Goal: Task Accomplishment & Management: Use online tool/utility

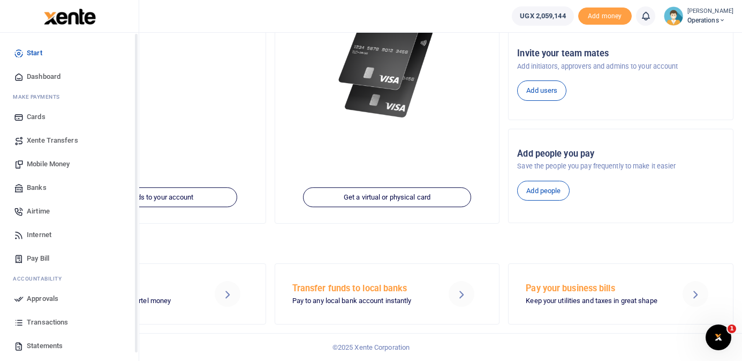
click at [29, 74] on span "Dashboard" at bounding box center [44, 76] width 34 height 11
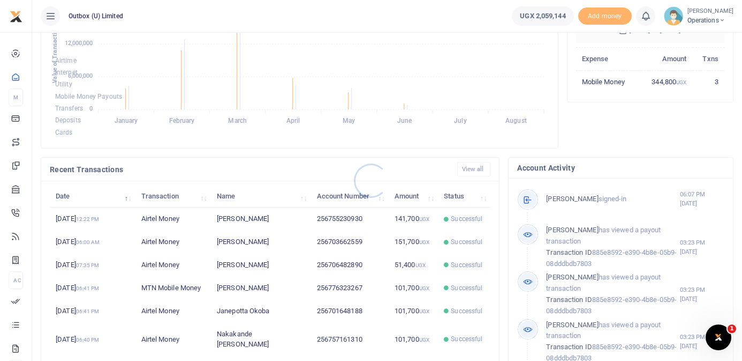
scroll to position [212, 0]
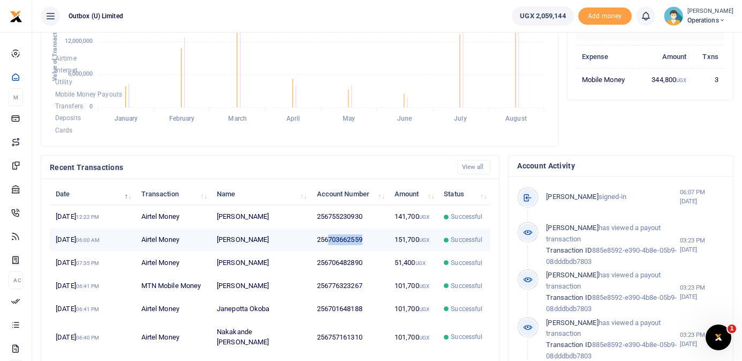
copy td "703662559"
drag, startPoint x: 365, startPoint y: 239, endPoint x: 328, endPoint y: 241, distance: 37.0
click at [328, 241] on td "256703662559" at bounding box center [350, 239] width 78 height 23
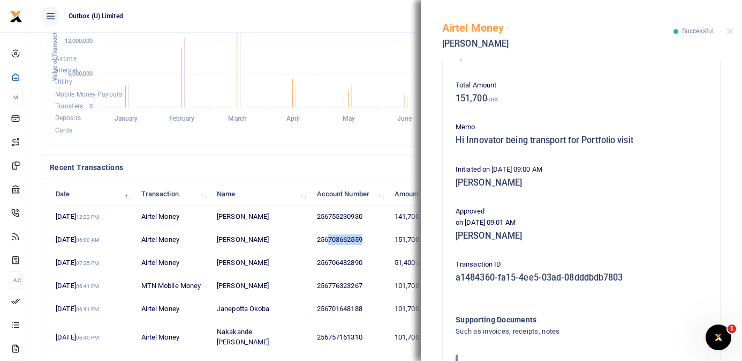
scroll to position [209, 0]
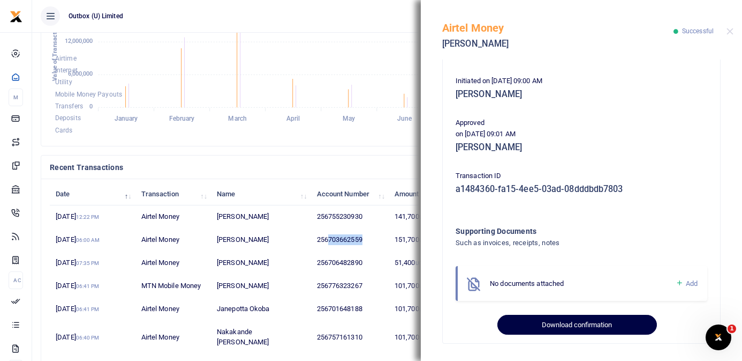
click at [581, 325] on button "Download confirmation" at bounding box center [577, 324] width 159 height 20
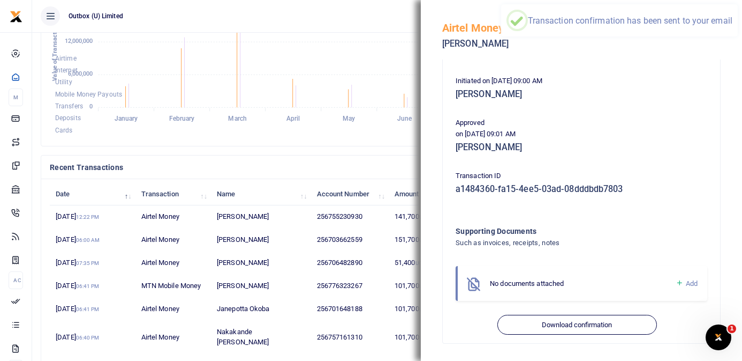
click at [303, 22] on ul "Outbox (U) Limited" at bounding box center [267, 16] width 471 height 32
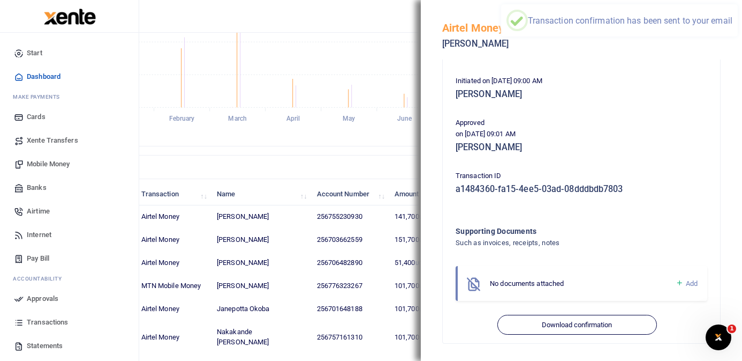
click at [53, 168] on span "Mobile Money" at bounding box center [48, 164] width 43 height 11
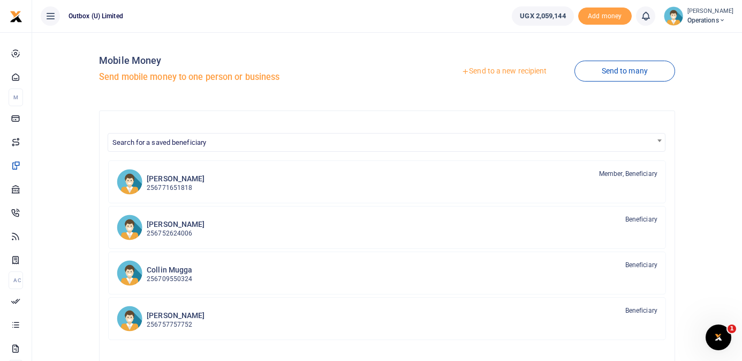
click at [488, 72] on link "Send to a new recipient" at bounding box center [504, 71] width 140 height 19
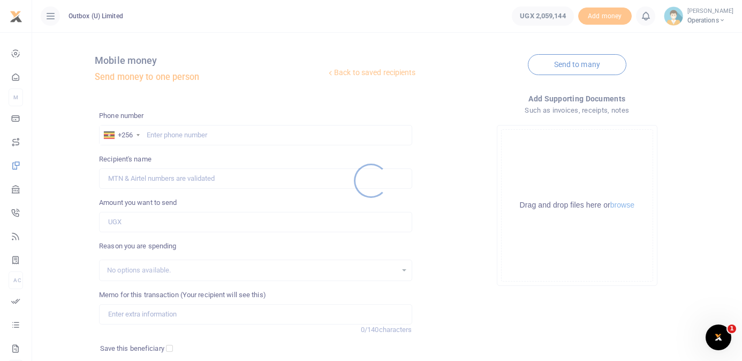
click at [197, 131] on div at bounding box center [371, 180] width 742 height 361
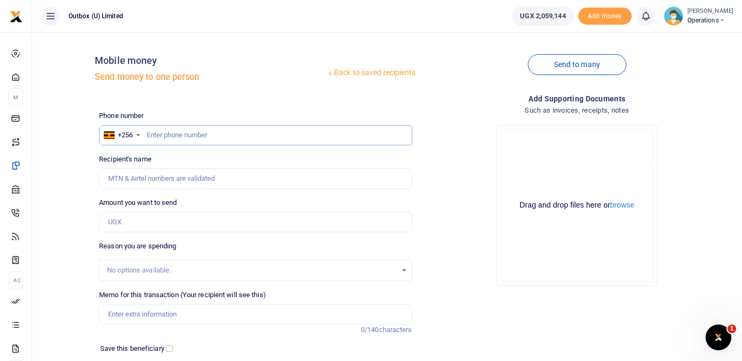
click at [197, 137] on input "text" at bounding box center [255, 135] width 313 height 20
paste input "703662559"
type input "703662559"
type input "[PERSON_NAME]"
type input "703662559"
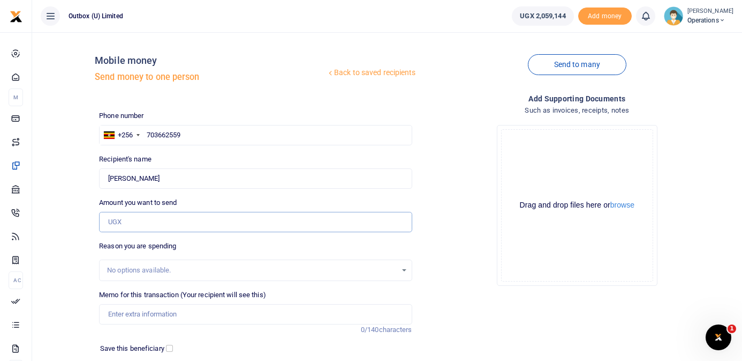
click at [162, 221] on input "Amount you want to send" at bounding box center [255, 222] width 313 height 20
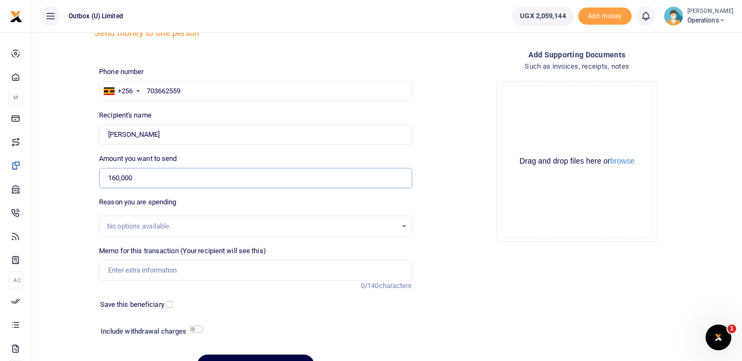
scroll to position [49, 0]
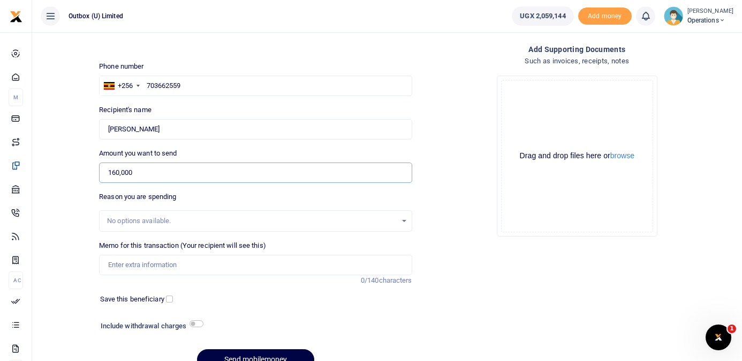
type input "160,000"
click at [178, 262] on input "Memo for this transaction (Your recipient will see this)" at bounding box center [255, 264] width 313 height 20
type input "Hi Innovator being refund to Godwin for Portfolio visit with Christina in Enteb…"
click at [629, 155] on button "browse" at bounding box center [623, 156] width 24 height 8
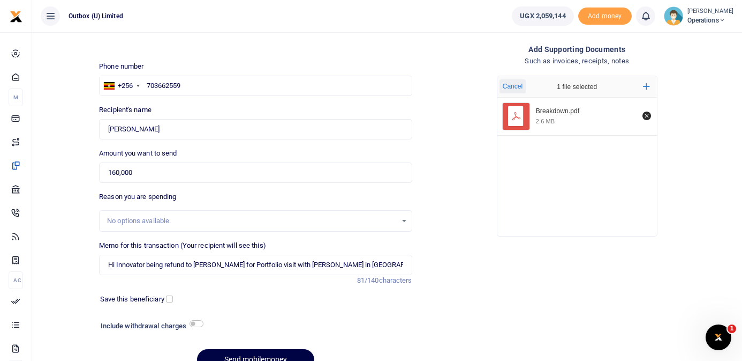
scroll to position [103, 0]
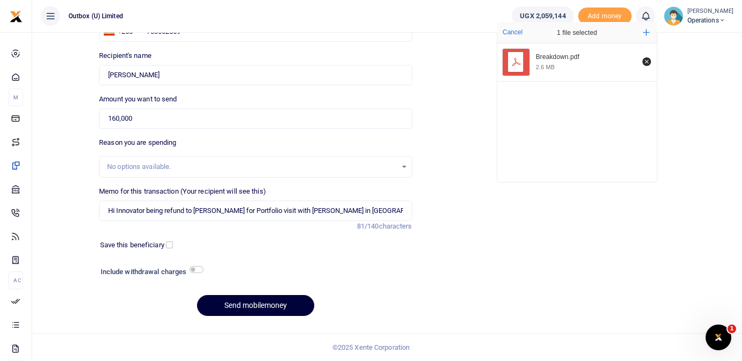
click at [262, 305] on button "Send mobilemoney" at bounding box center [255, 305] width 117 height 21
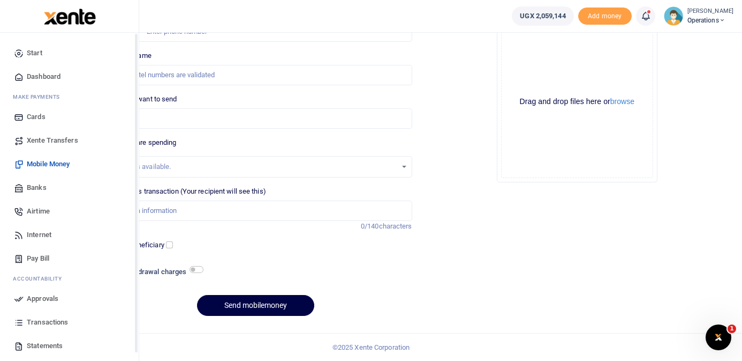
click at [39, 77] on span "Dashboard" at bounding box center [44, 76] width 34 height 11
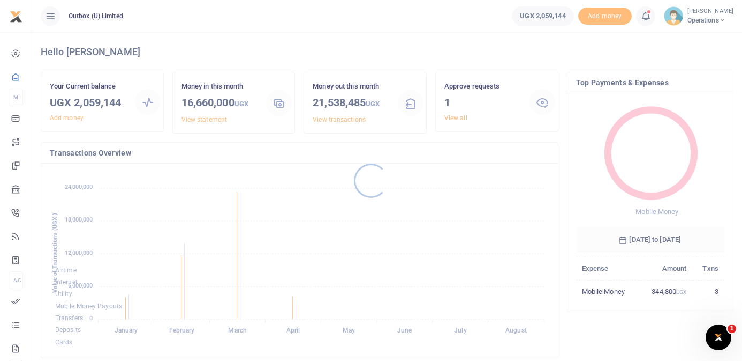
click at [461, 117] on div at bounding box center [371, 180] width 742 height 361
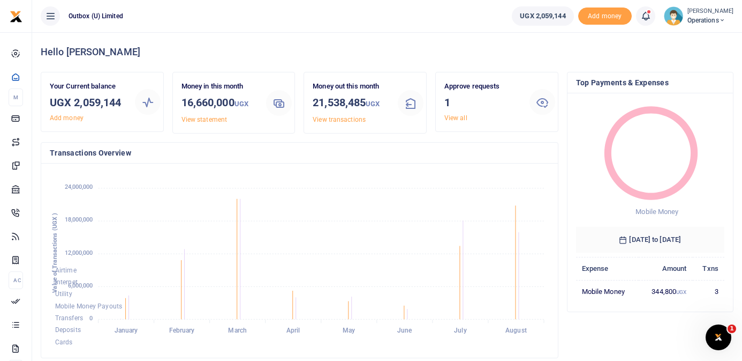
click at [461, 117] on link "View all" at bounding box center [456, 117] width 23 height 7
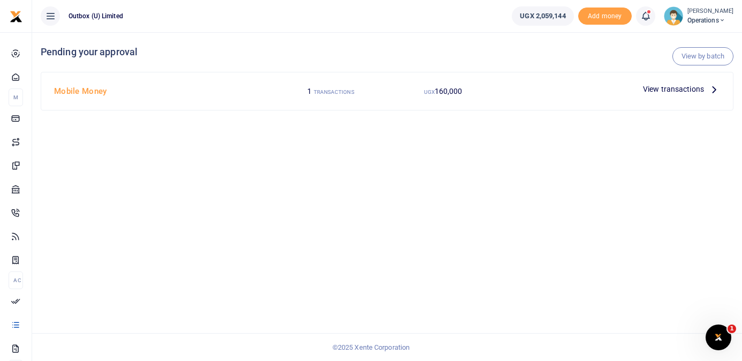
click at [714, 89] on icon at bounding box center [715, 89] width 12 height 12
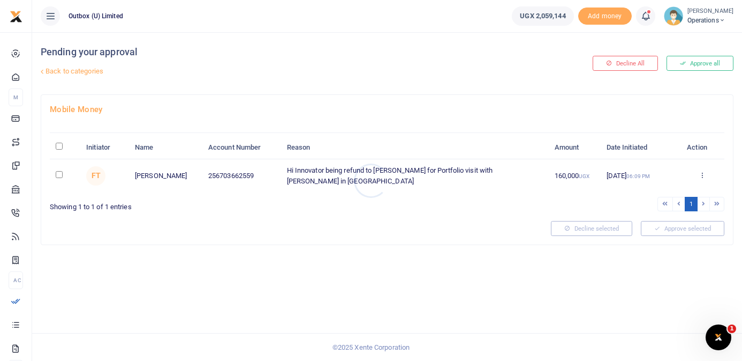
click at [701, 172] on div at bounding box center [371, 180] width 742 height 361
click at [701, 172] on icon at bounding box center [702, 174] width 7 height 7
click at [668, 191] on link "Approve" at bounding box center [663, 192] width 85 height 15
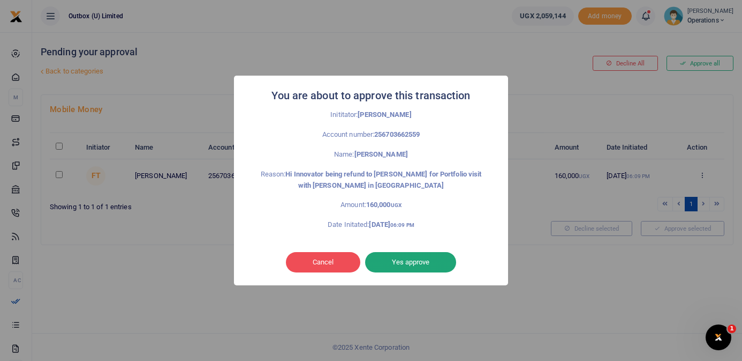
click at [422, 259] on button "Yes approve" at bounding box center [410, 262] width 91 height 20
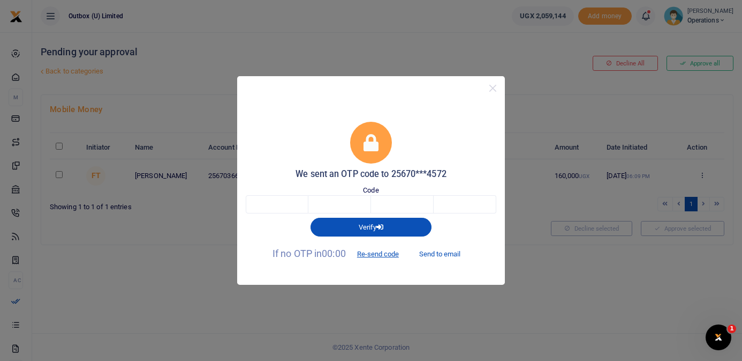
click at [451, 256] on button "Send to email" at bounding box center [439, 254] width 59 height 18
click at [286, 206] on input "text" at bounding box center [277, 204] width 63 height 18
paste input "5"
type input "5"
type input "3"
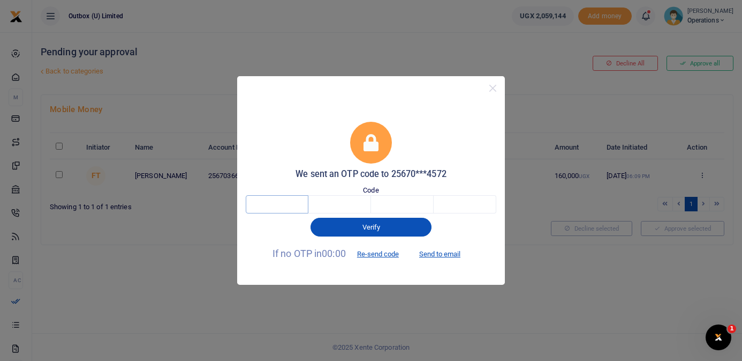
type input "2"
type input "1"
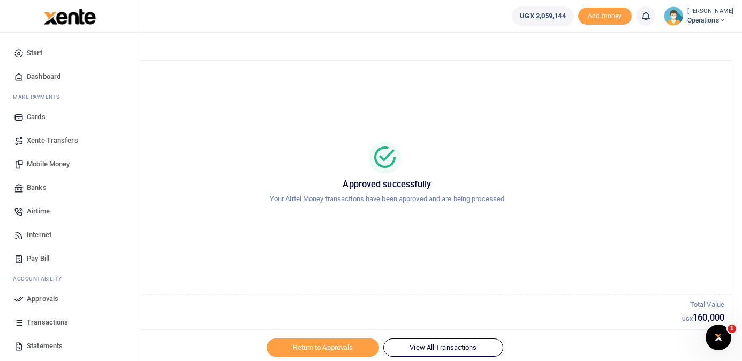
click at [47, 76] on span "Dashboard" at bounding box center [44, 76] width 34 height 11
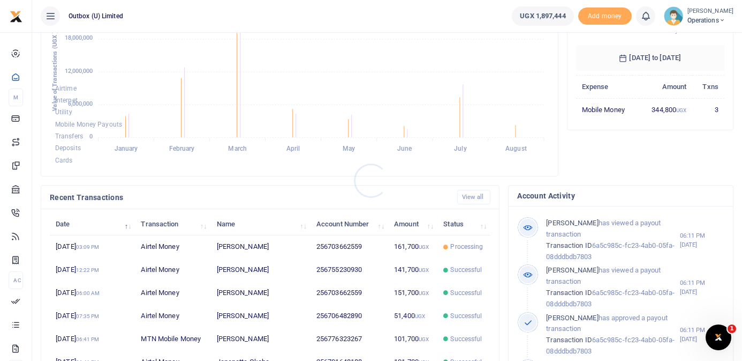
scroll to position [185, 0]
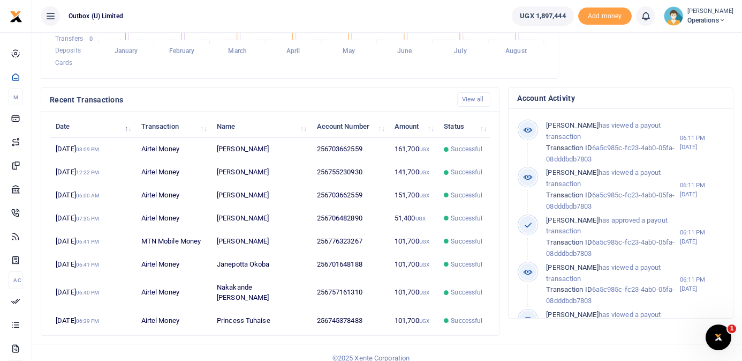
click at [342, 153] on td "256703662559" at bounding box center [350, 149] width 78 height 23
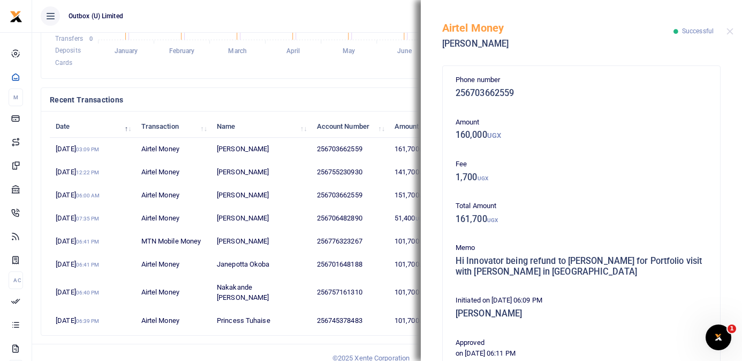
scroll to position [220, 0]
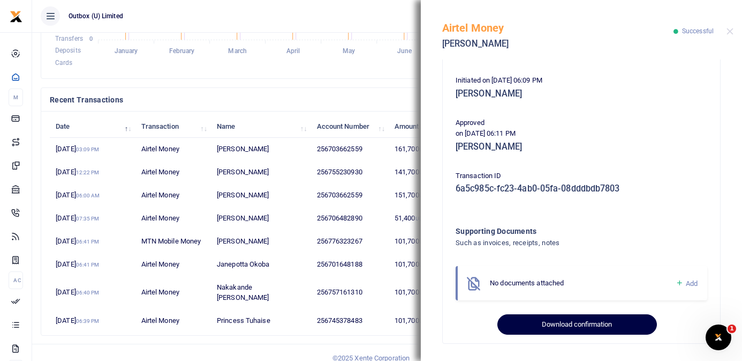
click at [592, 326] on button "Download confirmation" at bounding box center [577, 324] width 159 height 20
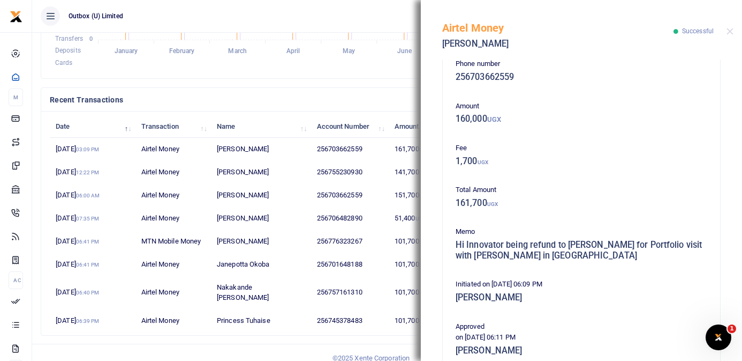
scroll to position [0, 0]
